Goal: Communication & Community: Answer question/provide support

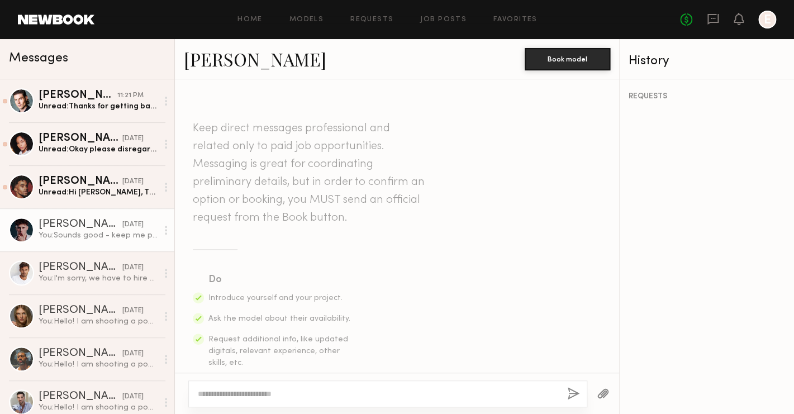
scroll to position [1244, 0]
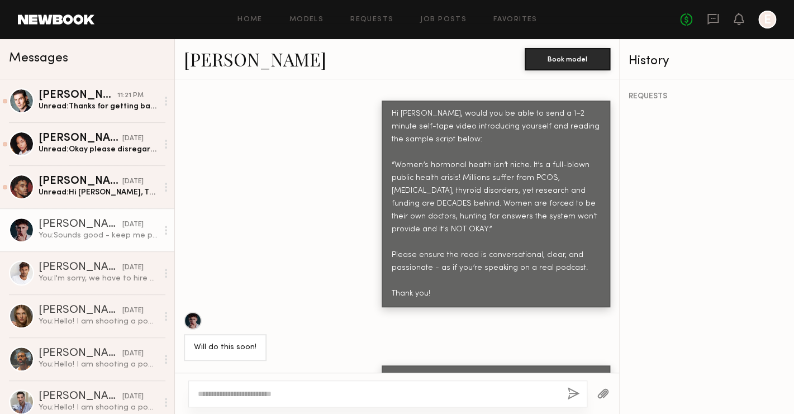
click at [287, 312] on div "Will do this soon!" at bounding box center [397, 336] width 444 height 49
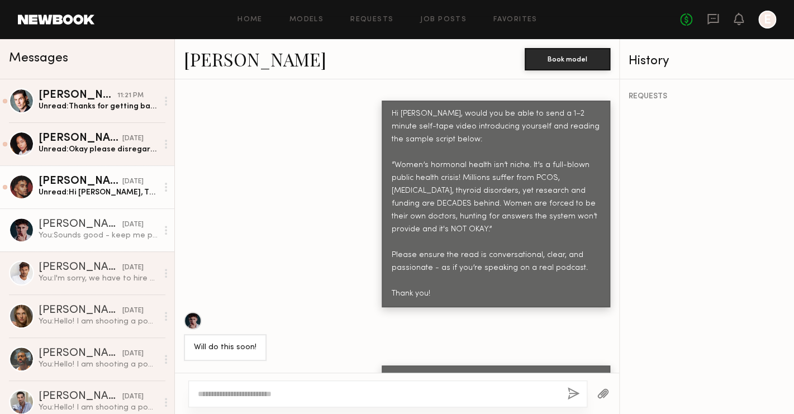
click at [131, 188] on div "Unread: Hi Emily, Thank you for reaching out and sharing the details! I’d love …" at bounding box center [98, 192] width 119 height 11
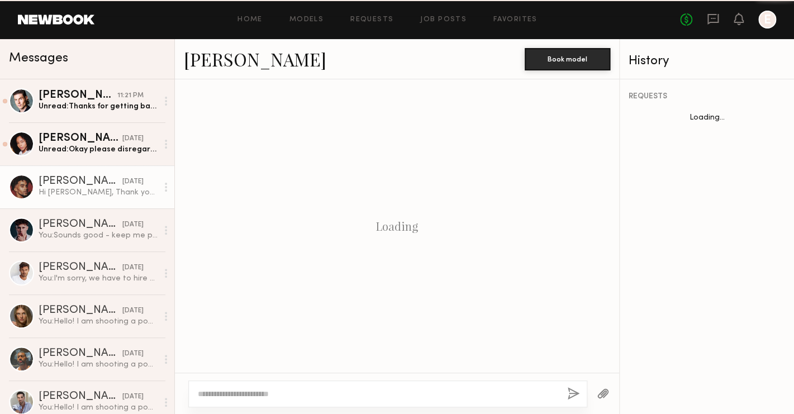
scroll to position [753, 0]
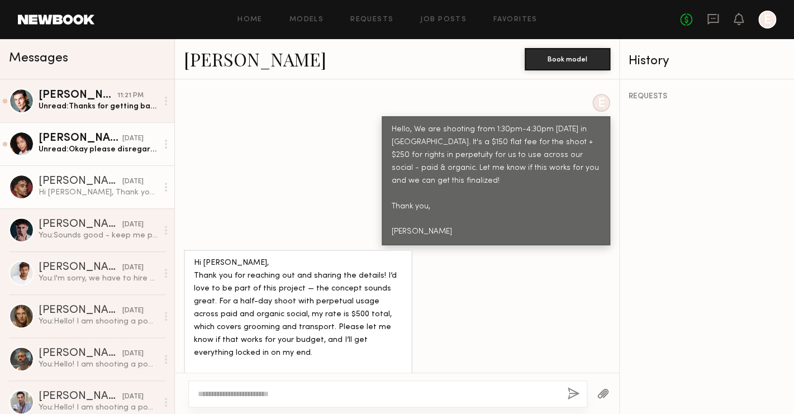
click at [130, 139] on div "[DATE]" at bounding box center [132, 139] width 21 height 11
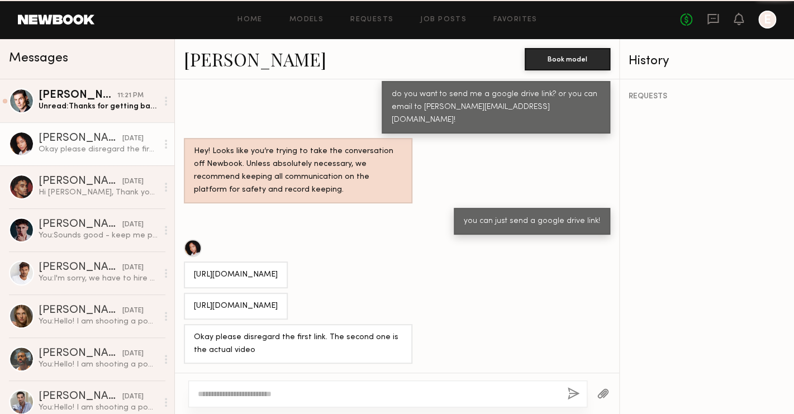
scroll to position [732, 0]
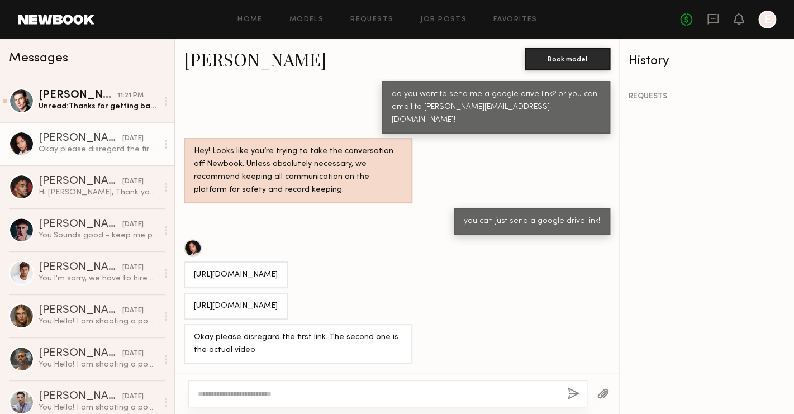
click at [259, 300] on div "[URL][DOMAIN_NAME]" at bounding box center [236, 306] width 84 height 13
click at [259, 300] on div "https://drive.google.com/file/d/1QUdvvUt92NR0FsGf85if3mFy4jNxTO-h/view?usp=driv…" at bounding box center [236, 306] width 84 height 13
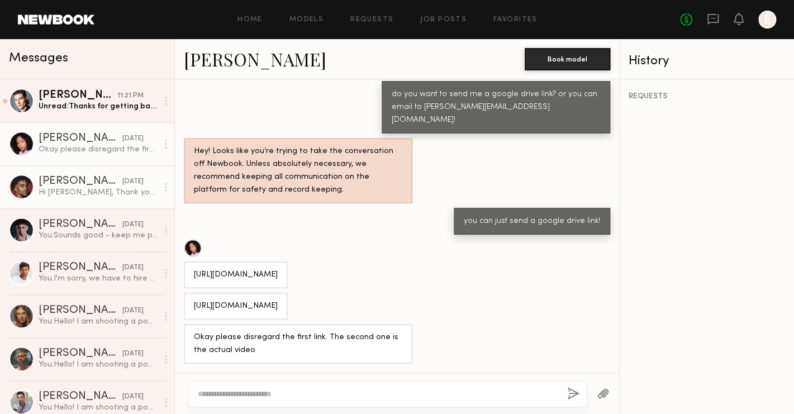
click at [122, 186] on div "[DATE]" at bounding box center [132, 182] width 21 height 11
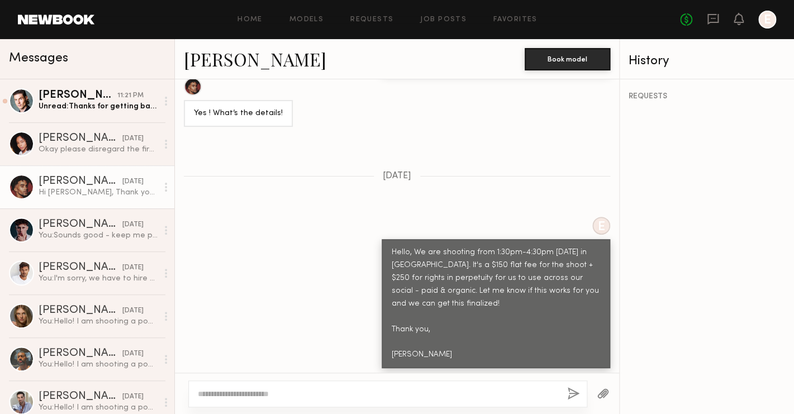
scroll to position [611, 0]
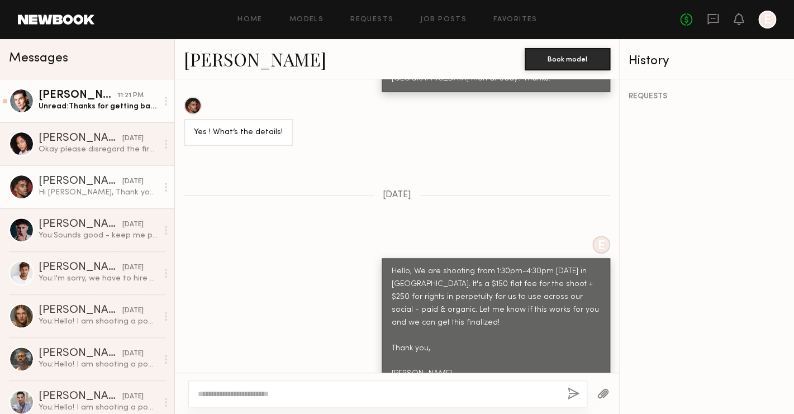
click at [96, 108] on div "Unread: Thanks for getting back with the info on that Emily, really appreciate …" at bounding box center [98, 106] width 119 height 11
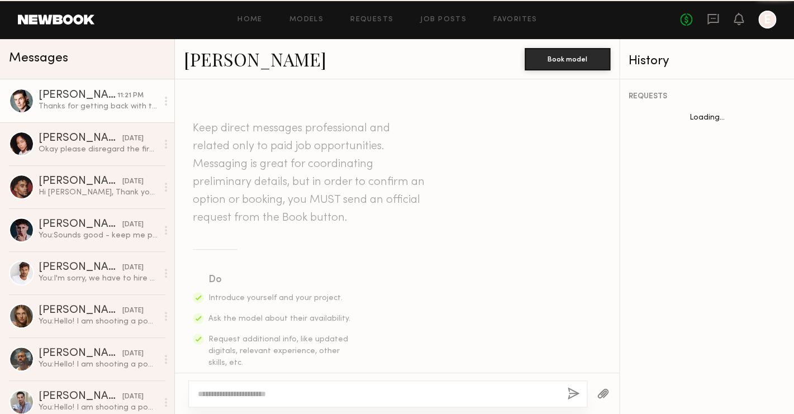
scroll to position [765, 0]
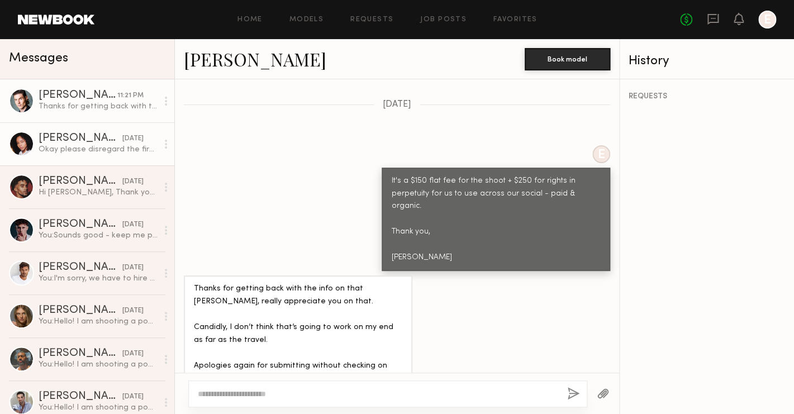
click at [98, 135] on div "[PERSON_NAME]" at bounding box center [81, 138] width 84 height 11
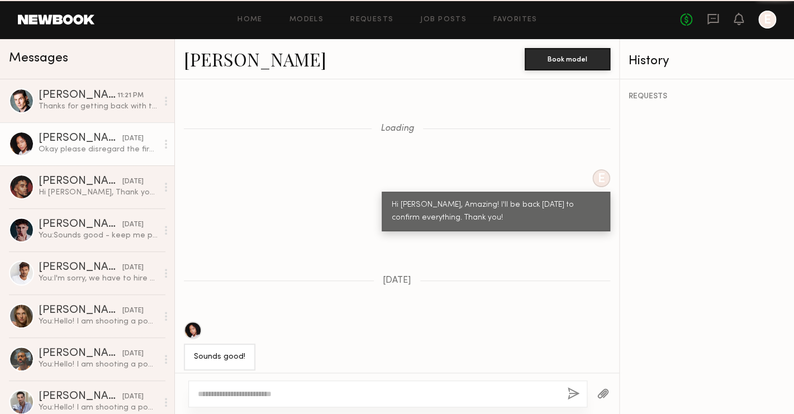
scroll to position [733, 0]
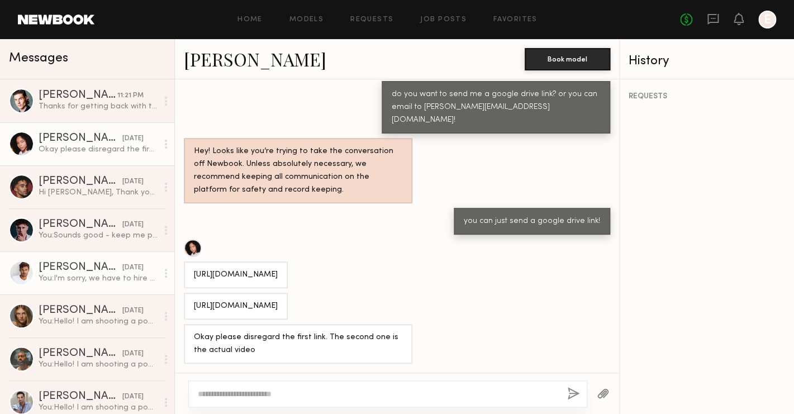
click at [92, 268] on div "[PERSON_NAME]" at bounding box center [81, 267] width 84 height 11
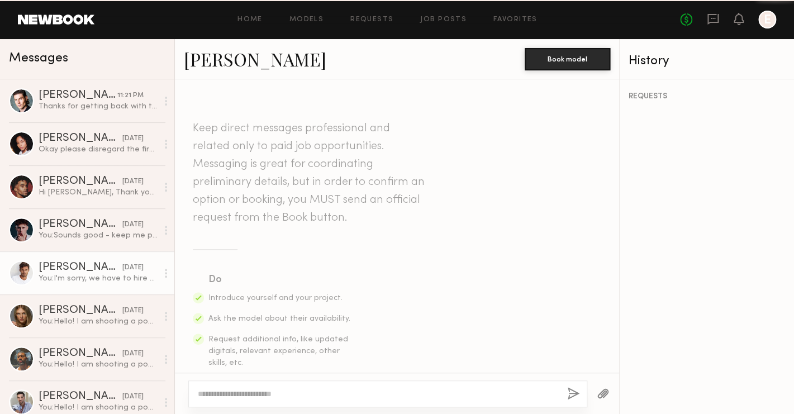
scroll to position [873, 0]
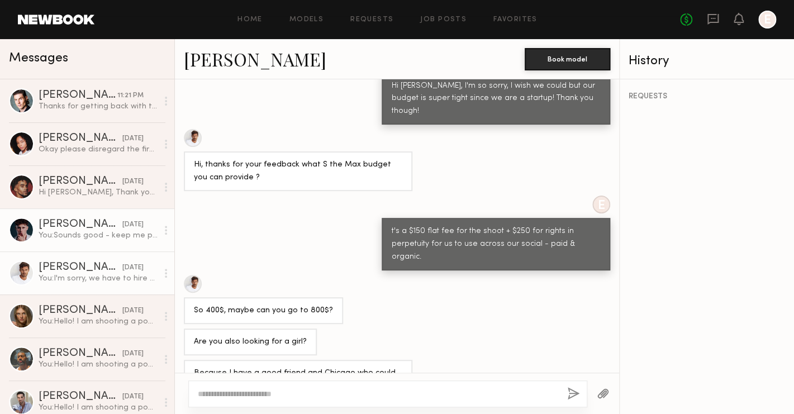
click at [92, 223] on div "[PERSON_NAME]" at bounding box center [81, 224] width 84 height 11
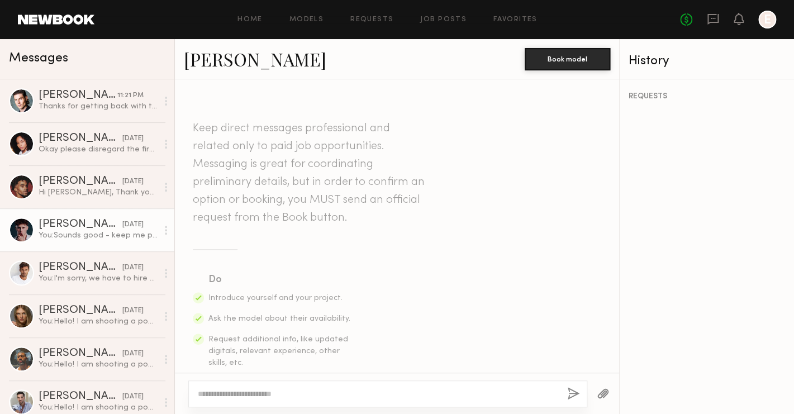
scroll to position [1244, 0]
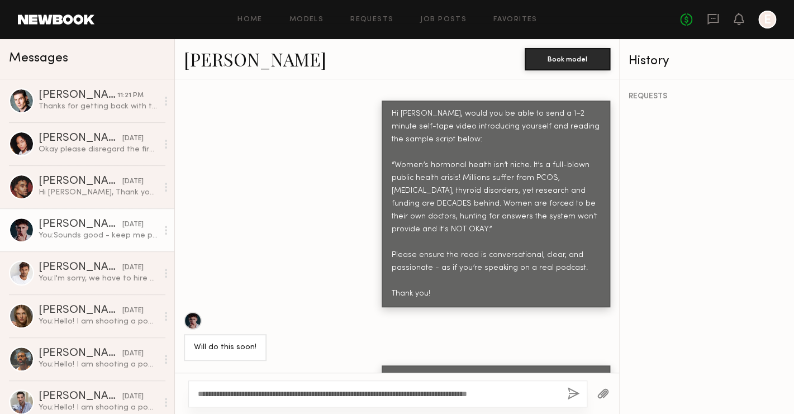
type textarea "**********"
click at [572, 395] on button "button" at bounding box center [573, 394] width 12 height 14
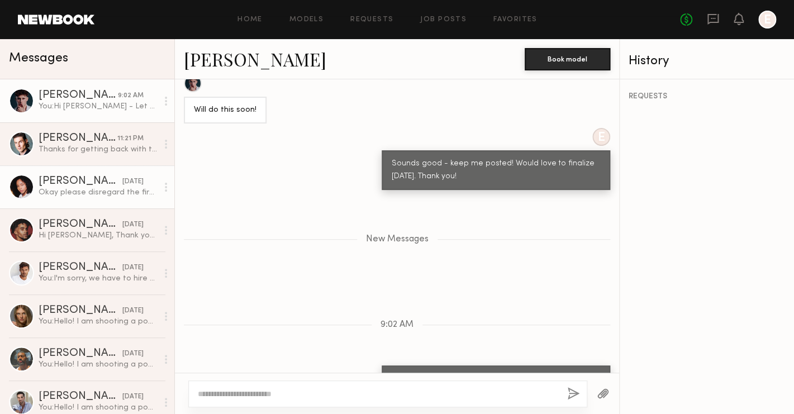
click at [95, 183] on div "[PERSON_NAME]" at bounding box center [81, 181] width 84 height 11
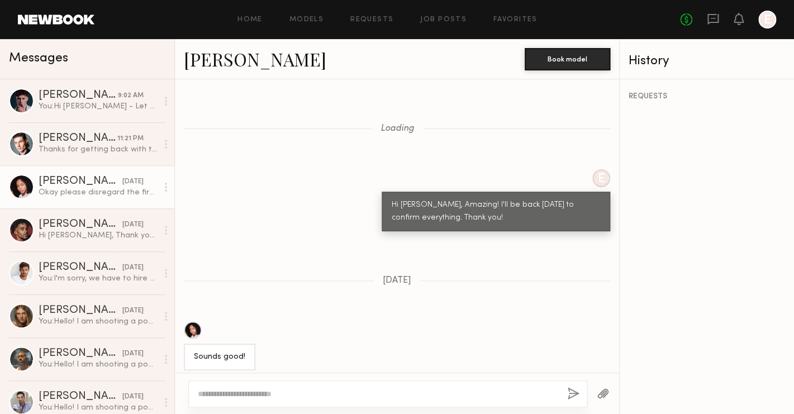
scroll to position [733, 0]
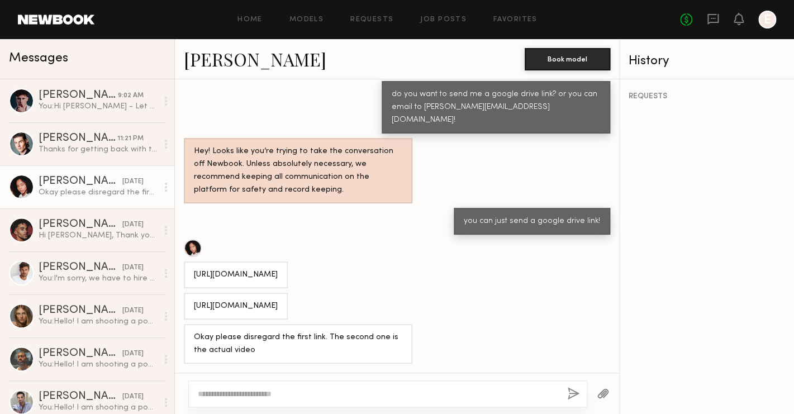
click at [254, 300] on div "https://drive.google.com/file/d/1QUdvvUt92NR0FsGf85if3mFy4jNxTO-h/view?usp=driv…" at bounding box center [236, 306] width 84 height 13
click at [307, 391] on textarea at bounding box center [378, 393] width 360 height 11
type textarea "**********"
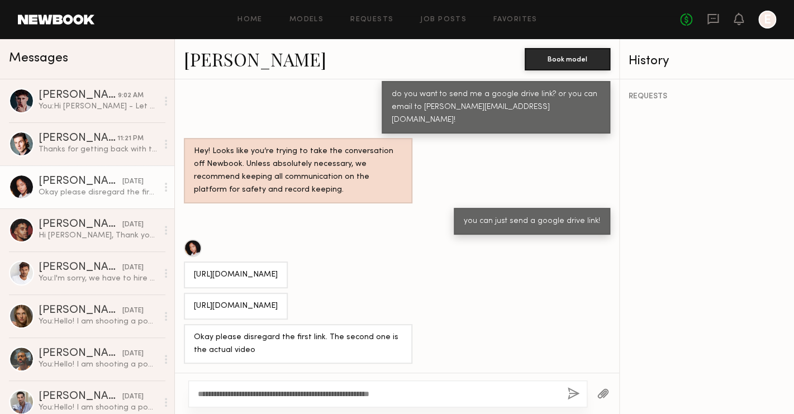
click at [571, 394] on button "button" at bounding box center [573, 394] width 12 height 14
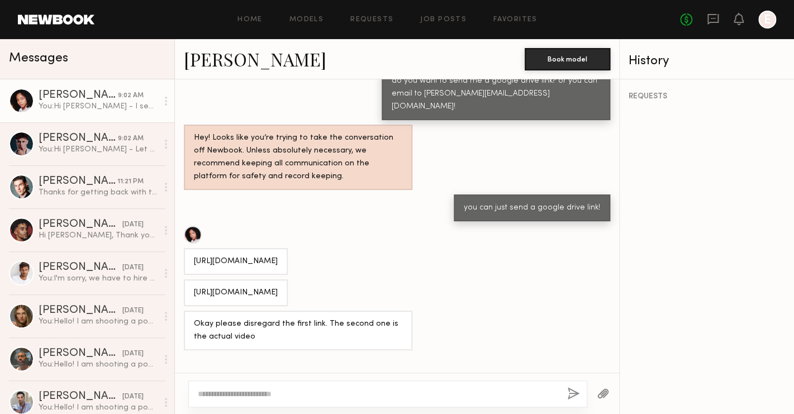
scroll to position [935, 0]
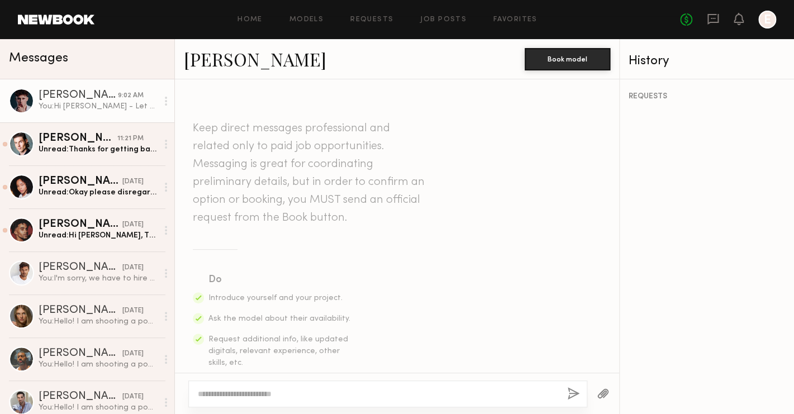
scroll to position [1481, 0]
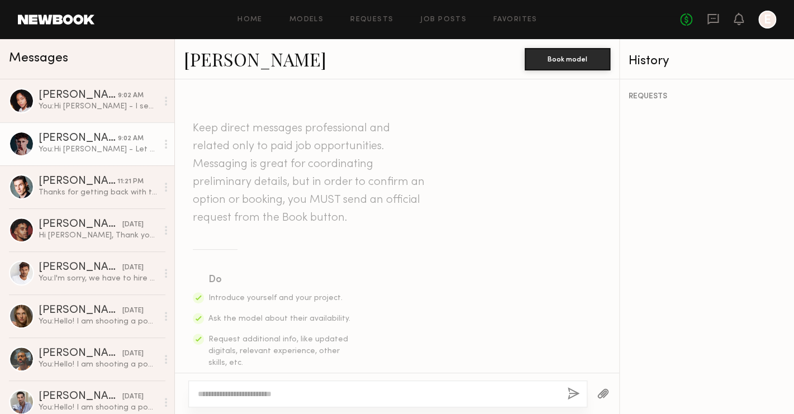
scroll to position [1396, 0]
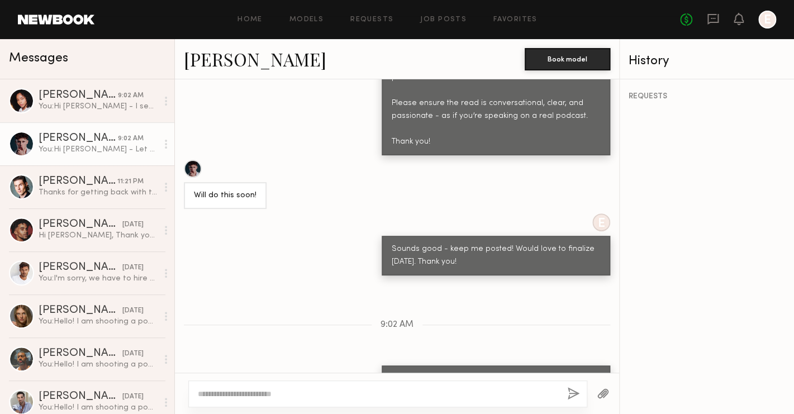
click at [78, 131] on link "[PERSON_NAME] 9:02 AM You: Hi [PERSON_NAME] - Let me know if you'd still like t…" at bounding box center [87, 143] width 174 height 43
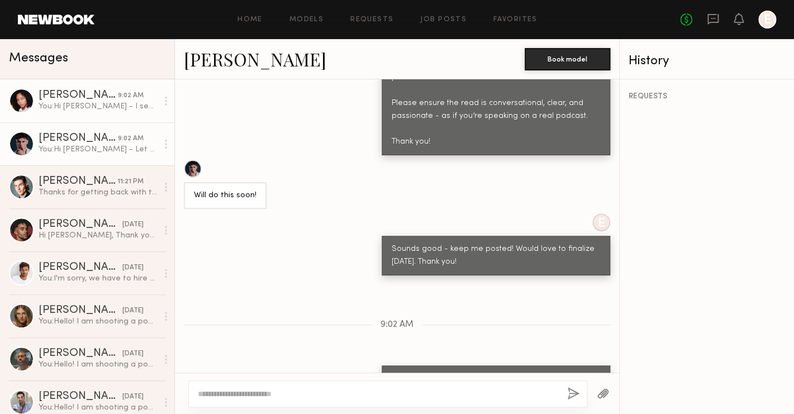
click at [92, 104] on div "You: Hi Daisha - I sent a request to view it via gmail. thank you!" at bounding box center [98, 106] width 119 height 11
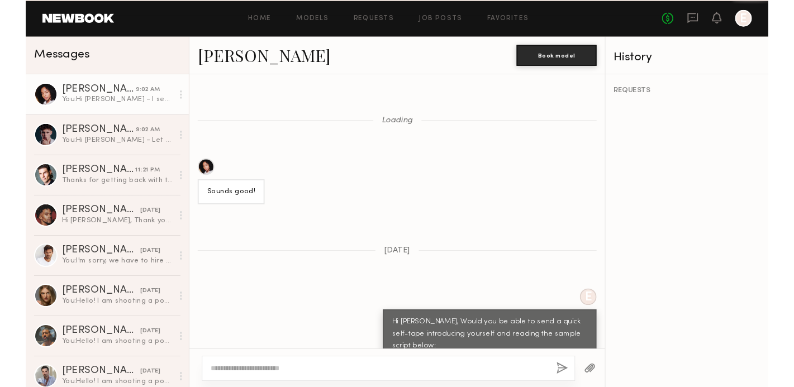
scroll to position [698, 0]
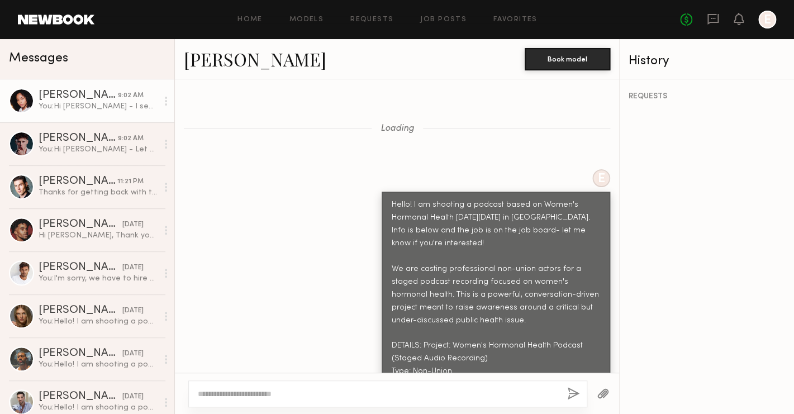
scroll to position [1401, 0]
